Goal: Task Accomplishment & Management: Manage account settings

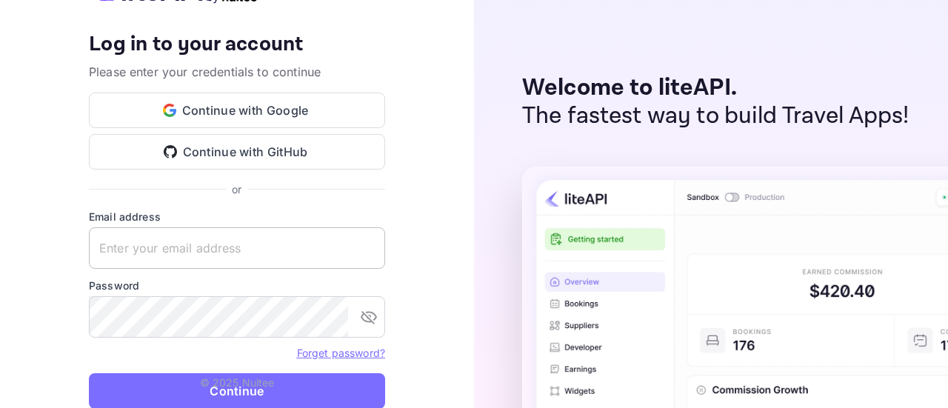
click at [367, 250] on keeper-lock "Open Keeper Popup" at bounding box center [366, 248] width 18 height 18
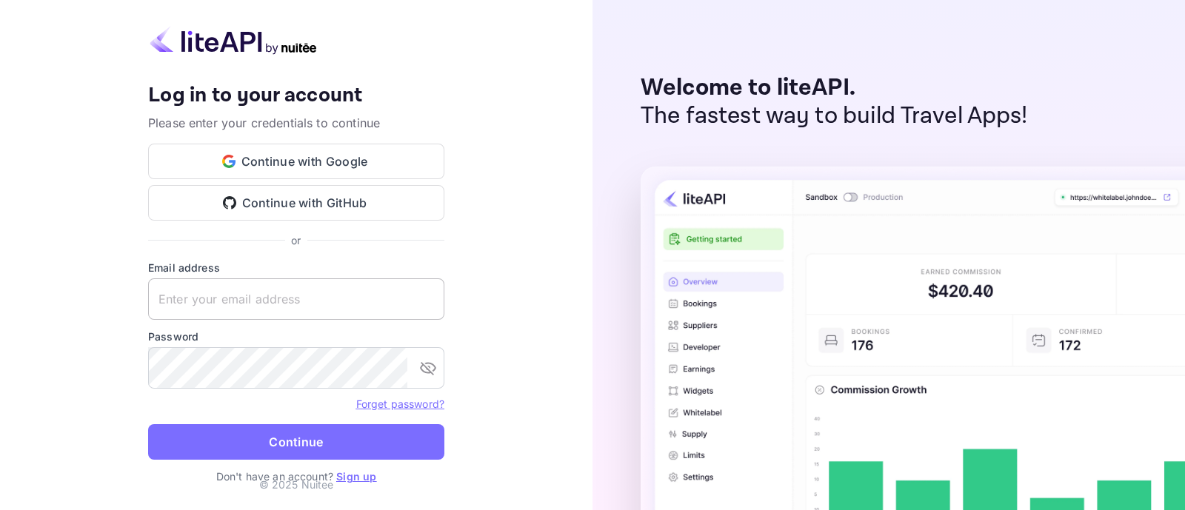
click at [423, 299] on keeper-lock "Open Keeper Popup" at bounding box center [425, 299] width 18 height 18
type input "[EMAIL_ADDRESS][DOMAIN_NAME]"
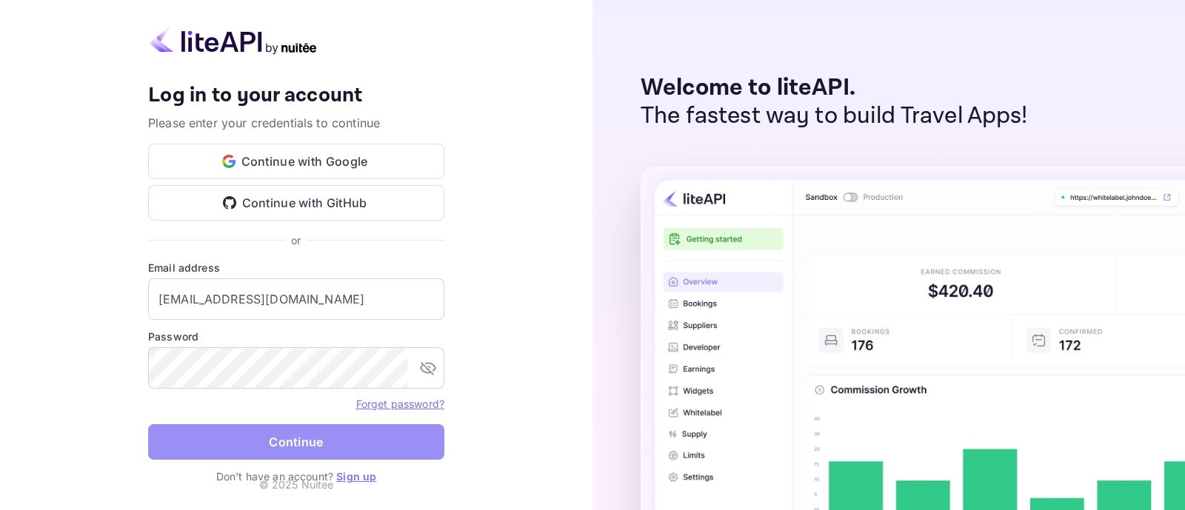
click at [315, 407] on button "Continue" at bounding box center [296, 442] width 296 height 36
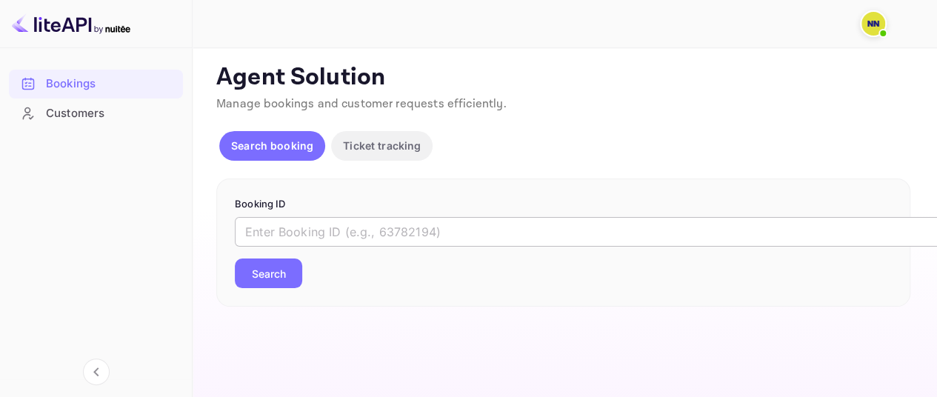
click at [324, 233] on input "text" at bounding box center [605, 232] width 741 height 30
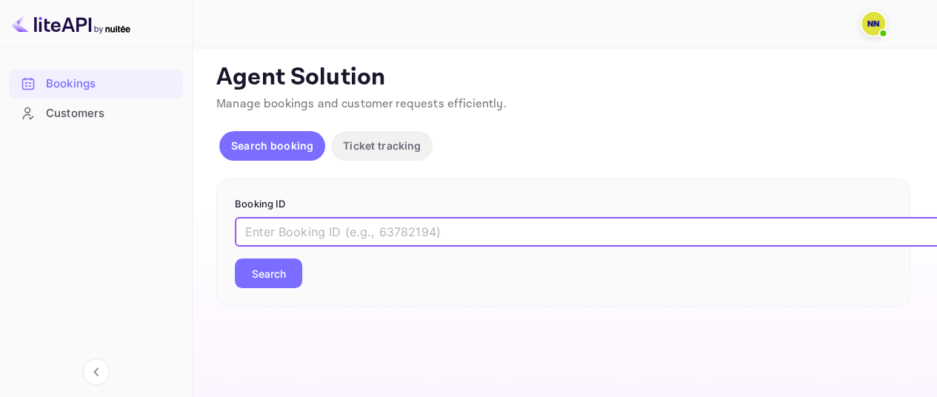
paste input "9614609"
type input "9614609"
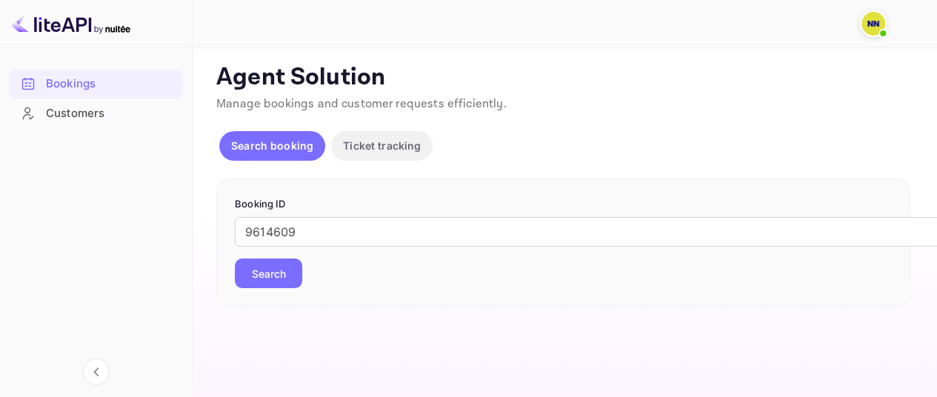
click at [289, 275] on button "Search" at bounding box center [268, 274] width 67 height 30
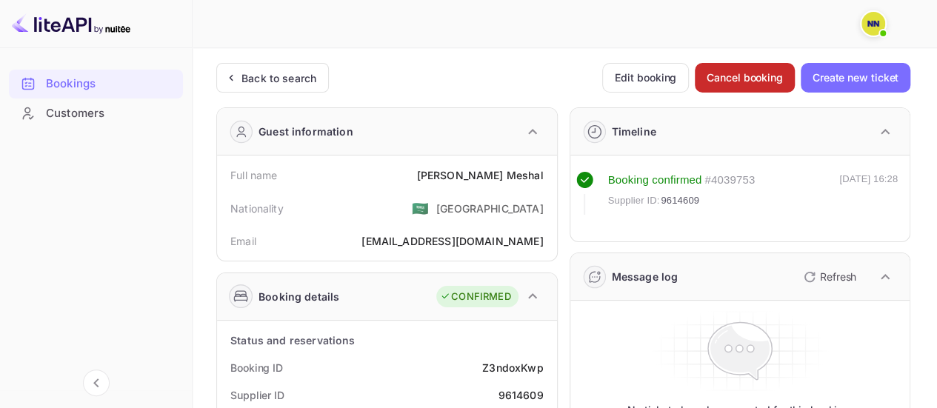
click at [754, 69] on button "Cancel booking" at bounding box center [745, 78] width 100 height 30
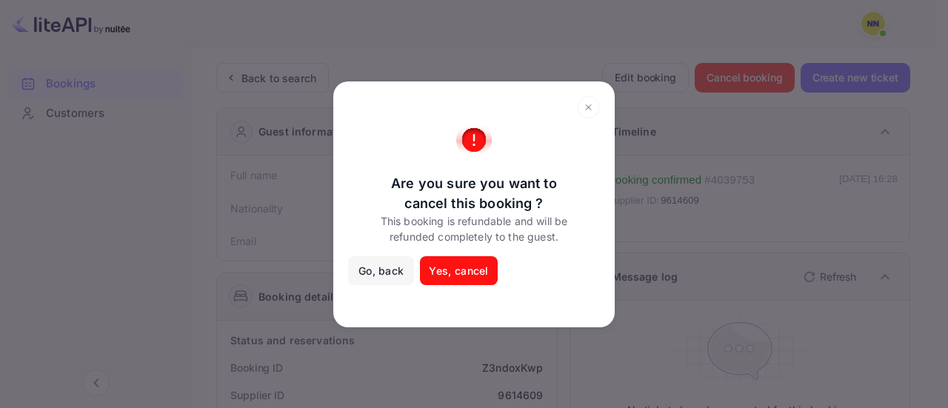
click at [439, 270] on button "Yes, cancel" at bounding box center [458, 271] width 77 height 30
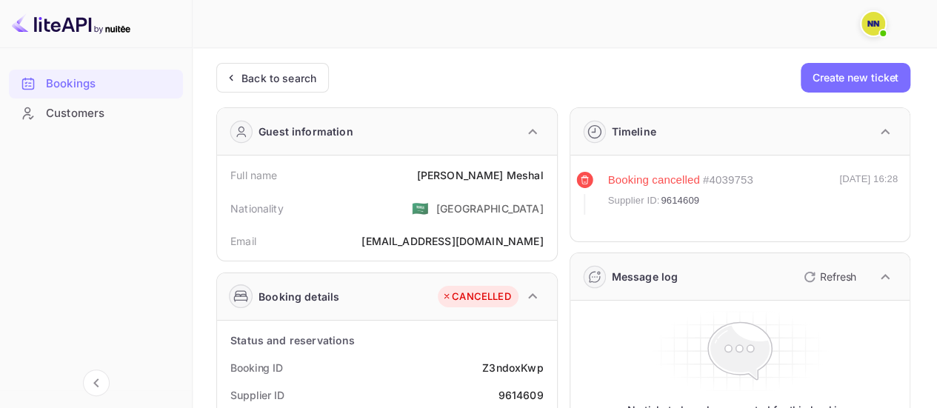
click at [874, 27] on img at bounding box center [874, 24] width 24 height 24
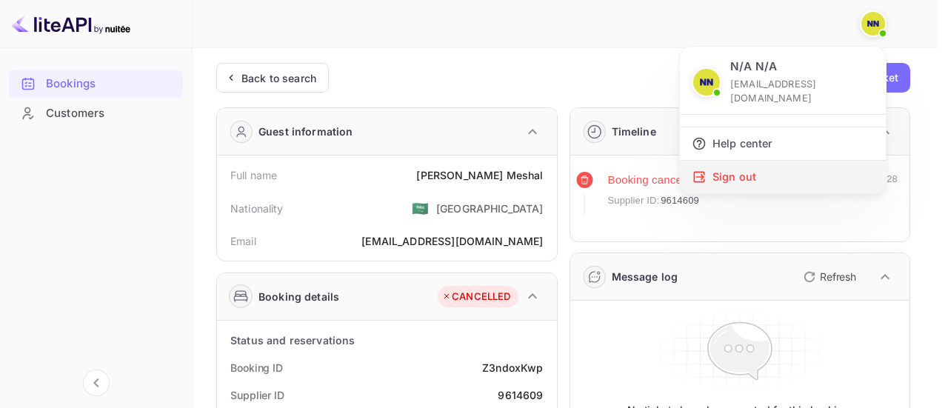
click at [753, 162] on div "Sign out" at bounding box center [783, 177] width 206 height 33
